Goal: Task Accomplishment & Management: Manage account settings

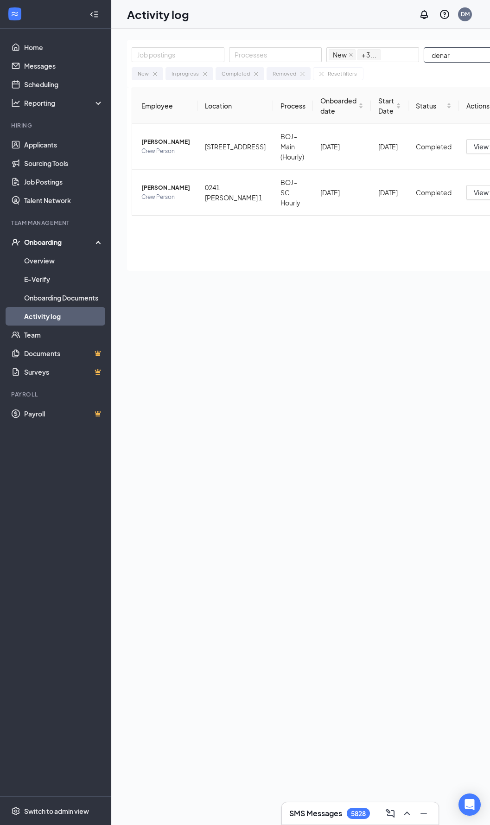
drag, startPoint x: 478, startPoint y: 55, endPoint x: 314, endPoint y: 66, distance: 165.1
click at [314, 66] on div "Job postings Processes New In progress Completed Removed + 3 ... denar Export N…" at bounding box center [353, 64] width 453 height 48
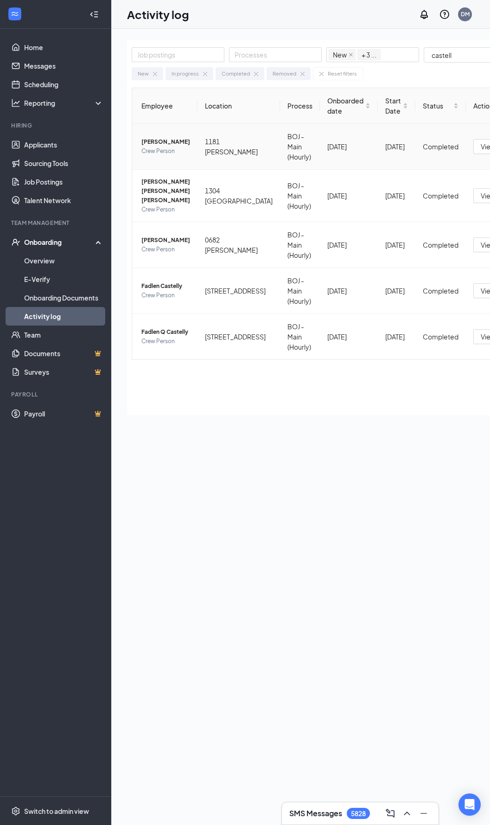
click at [164, 142] on span "[PERSON_NAME]" at bounding box center [166, 141] width 49 height 9
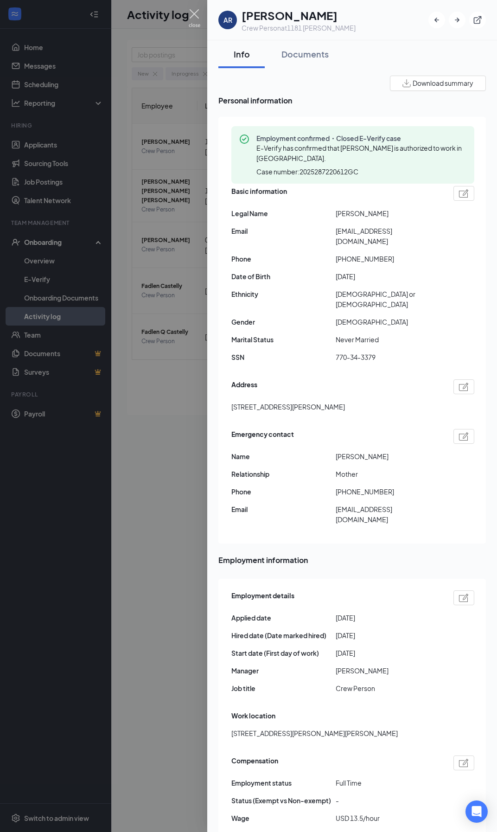
drag, startPoint x: 196, startPoint y: 13, endPoint x: 197, endPoint y: 19, distance: 5.6
click at [196, 13] on img at bounding box center [195, 18] width 12 height 18
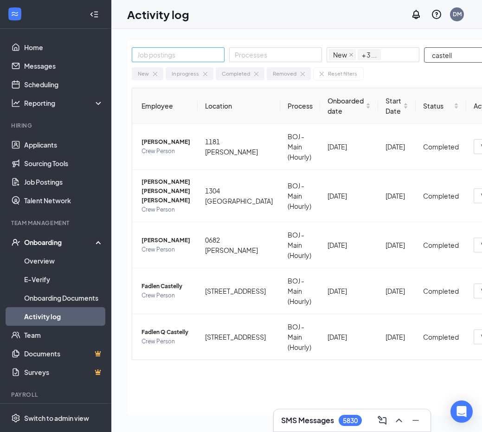
drag, startPoint x: 466, startPoint y: 55, endPoint x: 165, endPoint y: 48, distance: 301.2
click at [165, 50] on div "Job postings Processes New In progress Completed Removed + 3 ... castell" at bounding box center [334, 55] width 404 height 16
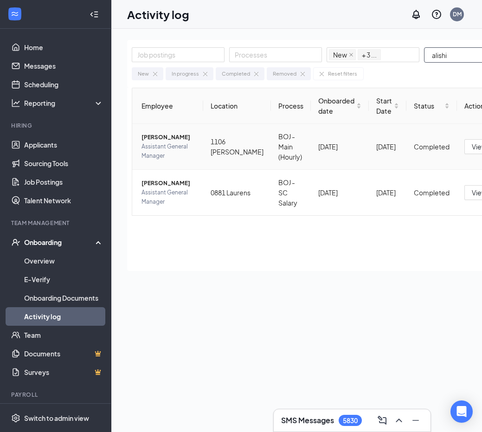
type input "alishi"
click at [185, 142] on span "[PERSON_NAME]" at bounding box center [169, 137] width 54 height 9
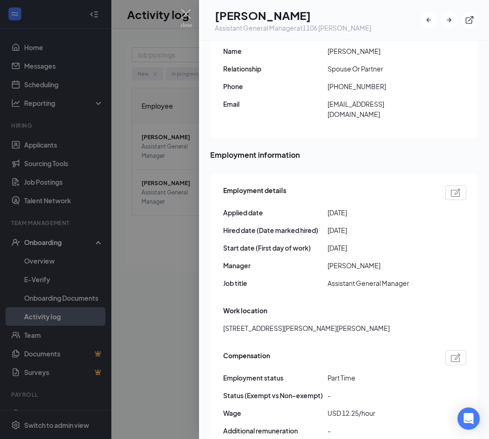
scroll to position [418, 0]
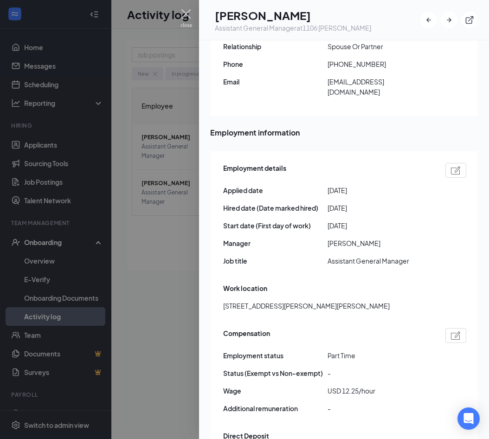
click at [187, 13] on img at bounding box center [186, 18] width 12 height 18
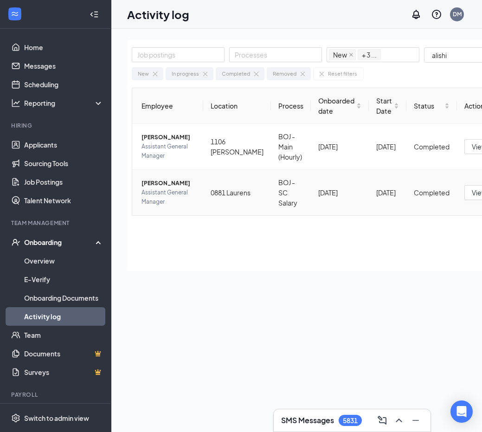
click at [181, 188] on span "[PERSON_NAME]" at bounding box center [169, 183] width 54 height 9
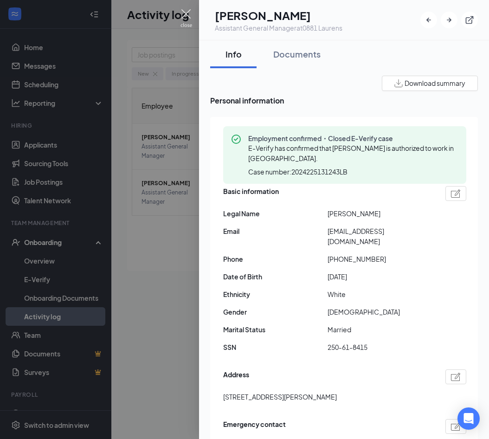
click at [182, 13] on img at bounding box center [186, 18] width 12 height 18
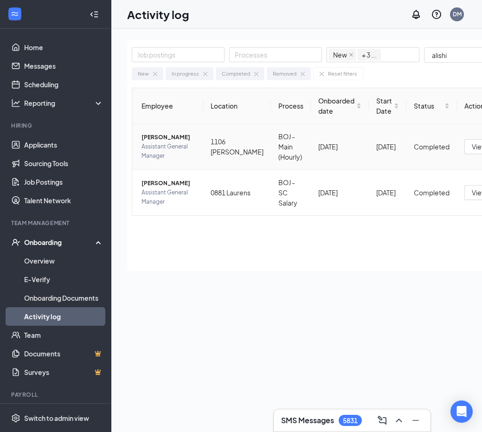
click at [164, 140] on span "[PERSON_NAME]" at bounding box center [169, 137] width 54 height 9
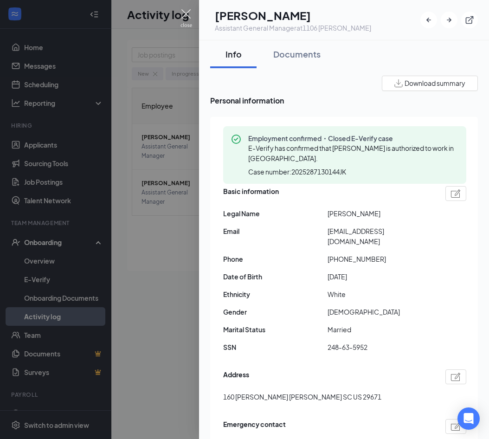
click at [187, 11] on img at bounding box center [186, 18] width 12 height 18
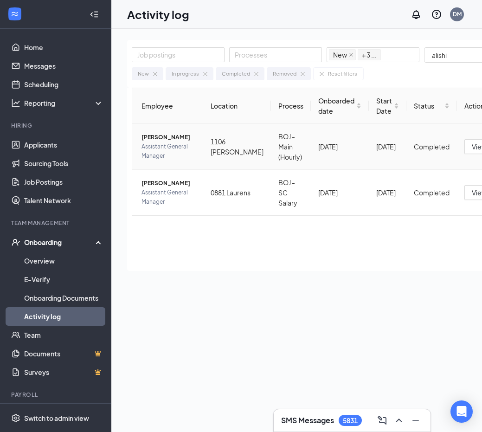
click at [180, 142] on span "[PERSON_NAME]" at bounding box center [169, 137] width 54 height 9
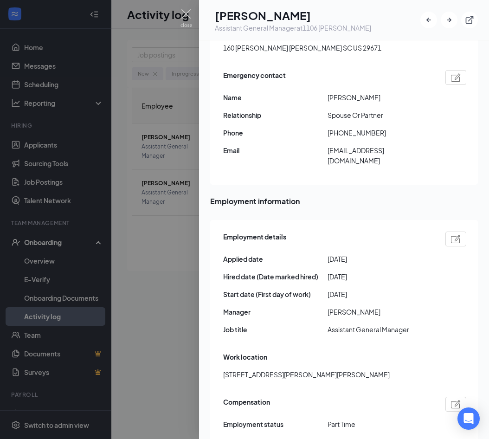
scroll to position [278, 0]
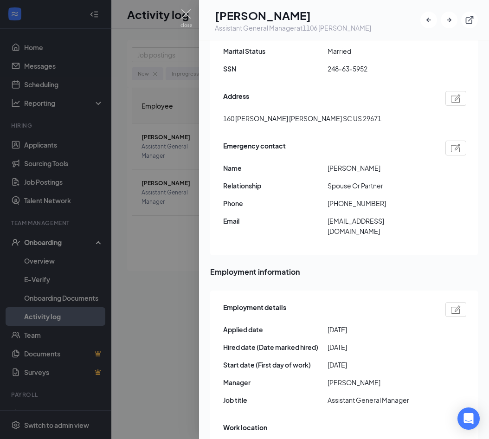
click at [451, 144] on img at bounding box center [456, 148] width 10 height 8
type input "+1+18644306370"
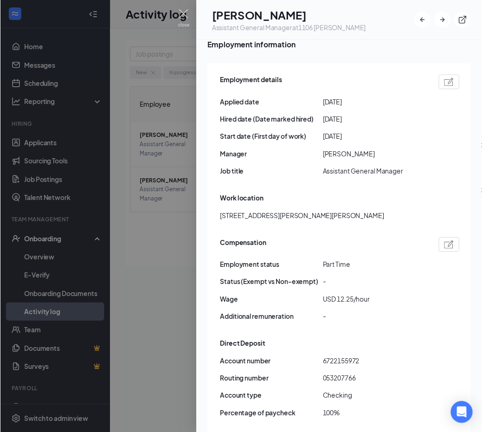
scroll to position [510, 0]
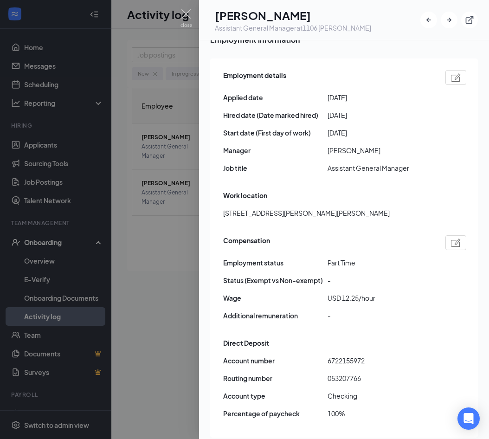
click at [451, 73] on img at bounding box center [456, 77] width 10 height 8
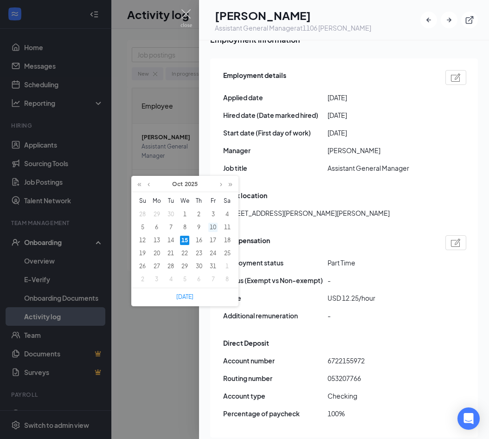
click at [215, 224] on div "10" at bounding box center [212, 227] width 9 height 9
type input "[DATE]"
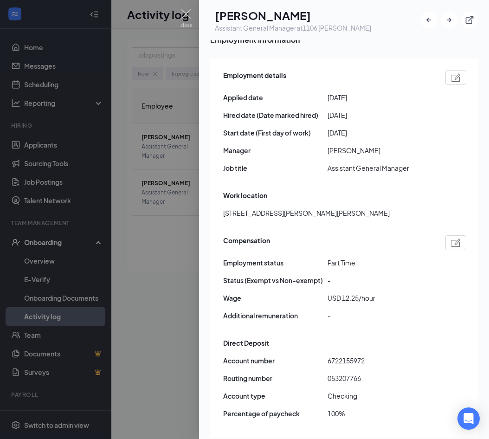
click at [184, 13] on img at bounding box center [186, 18] width 12 height 18
